Goal: Find specific page/section

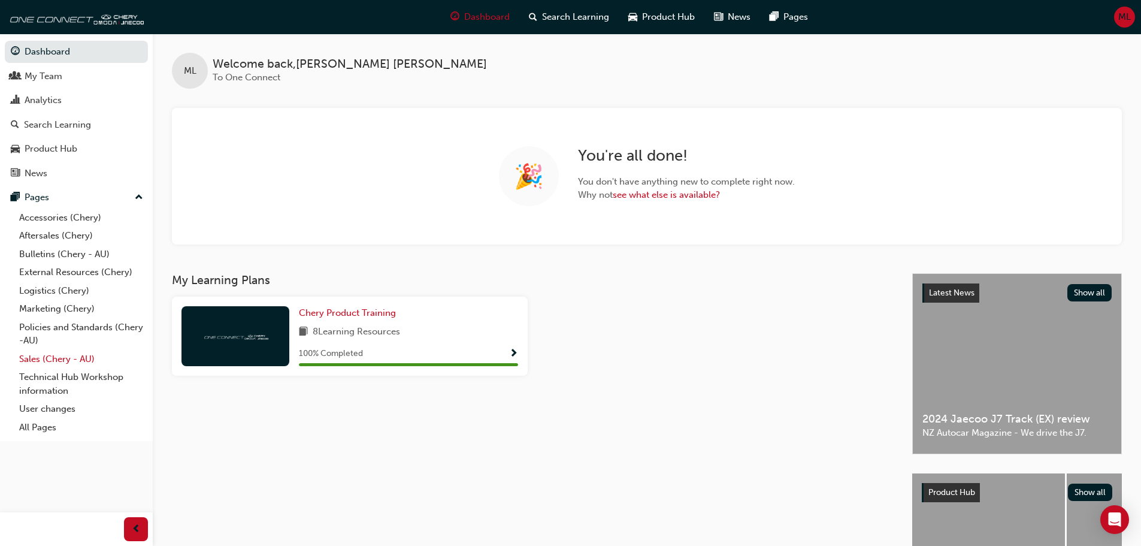
click at [48, 360] on link "Sales (Chery - AU)" at bounding box center [81, 359] width 134 height 19
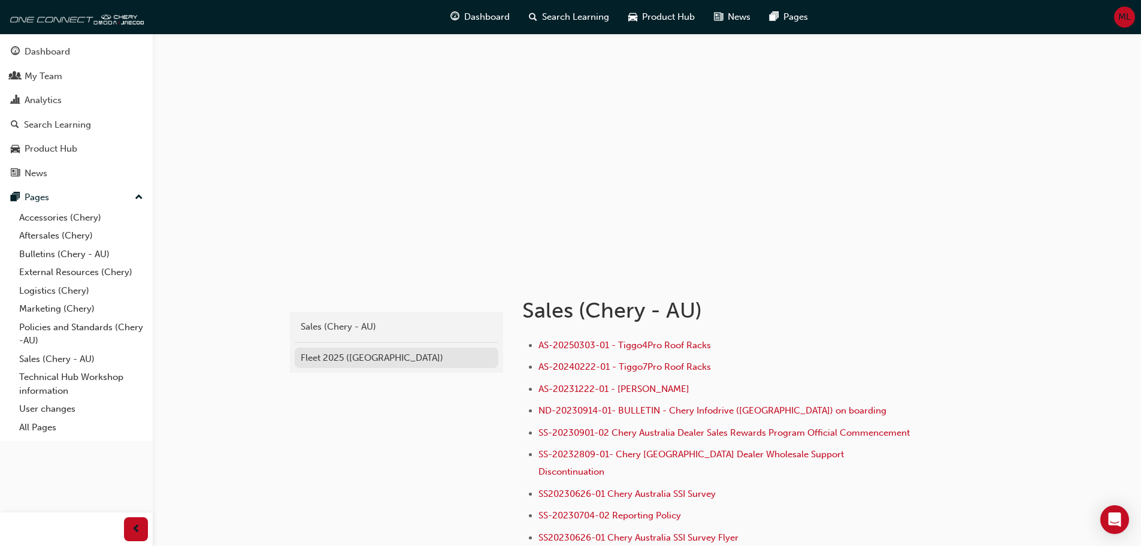
click at [335, 356] on div "Fleet 2025 ([GEOGRAPHIC_DATA])" at bounding box center [397, 358] width 192 height 14
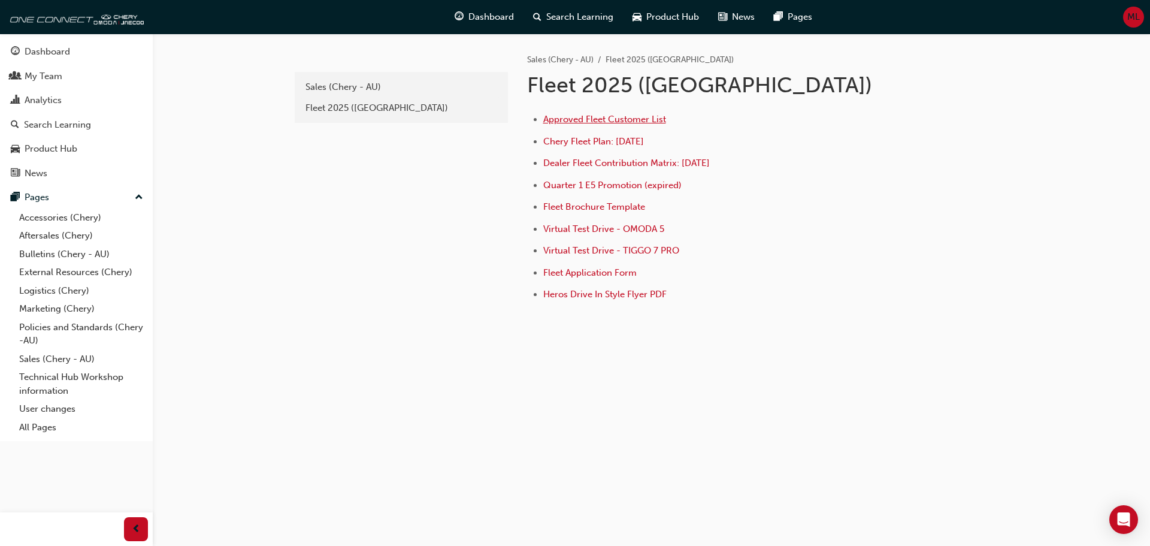
click at [645, 121] on span "Approved Fleet Customer List" at bounding box center [604, 119] width 123 height 11
